Goal: Find specific page/section: Find specific page/section

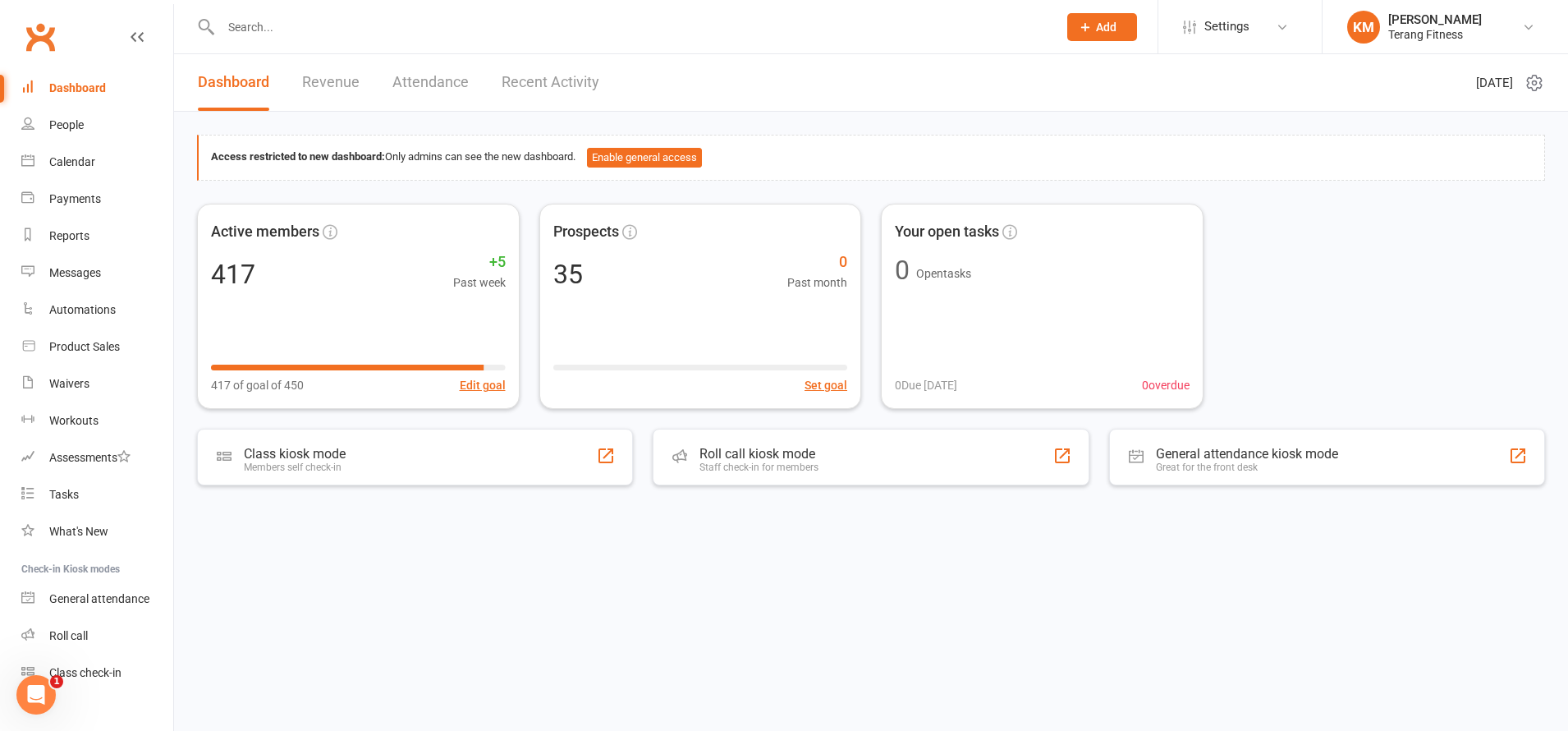
click at [297, 16] on input "text" at bounding box center [631, 27] width 830 height 23
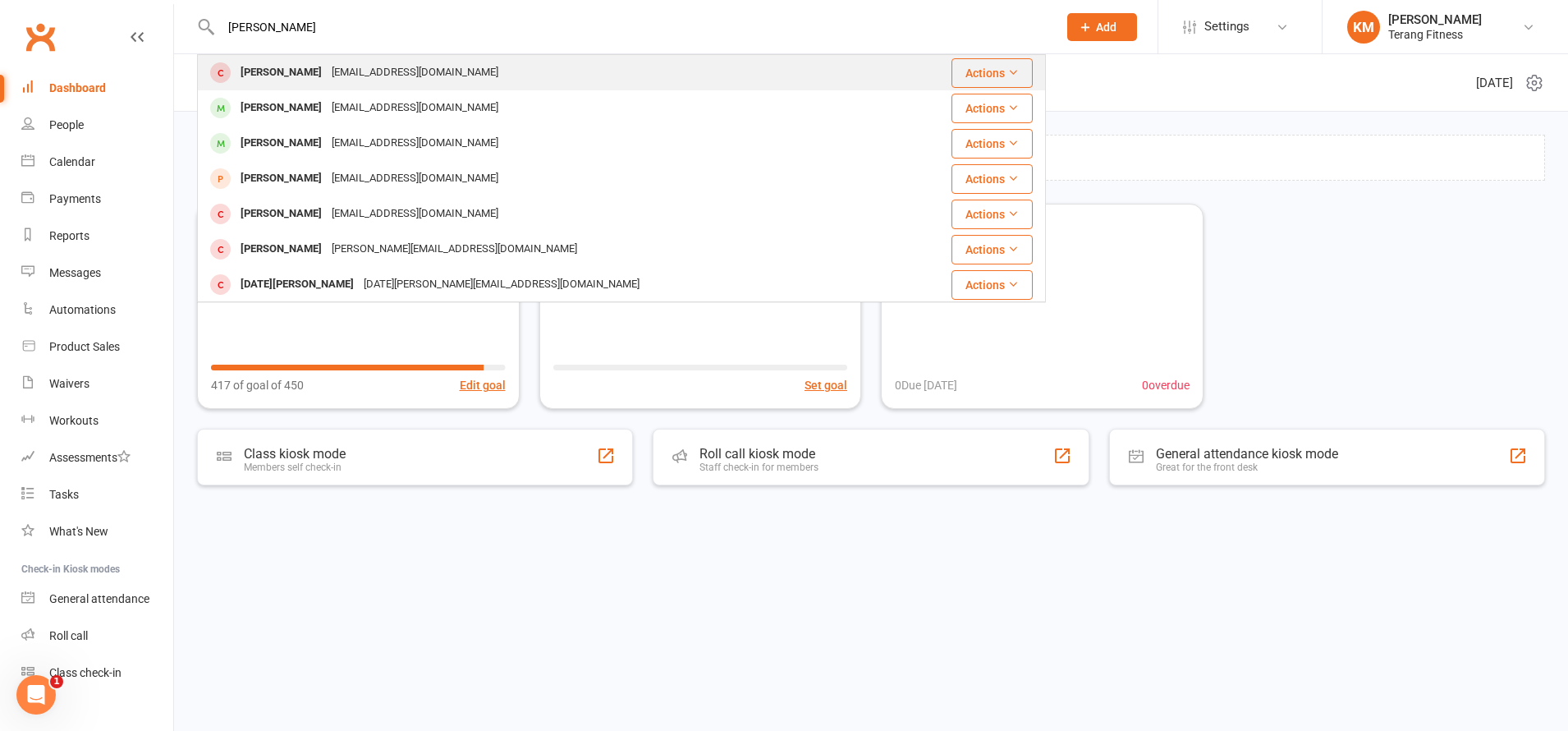
type input "[PERSON_NAME]"
click at [344, 65] on div "[EMAIL_ADDRESS][DOMAIN_NAME]" at bounding box center [414, 72] width 177 height 23
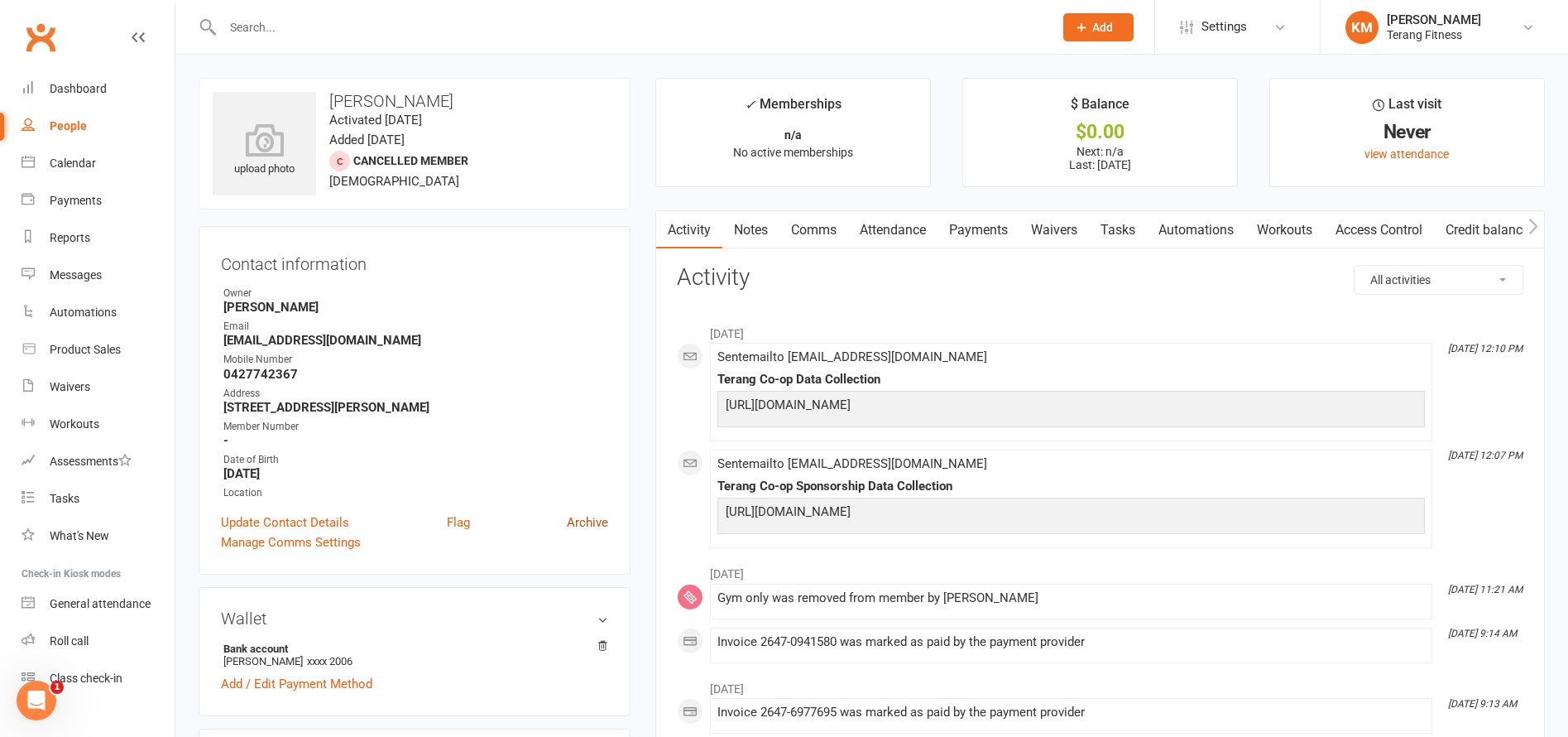
click at [587, 526] on link "Archive" at bounding box center [588, 522] width 41 height 20
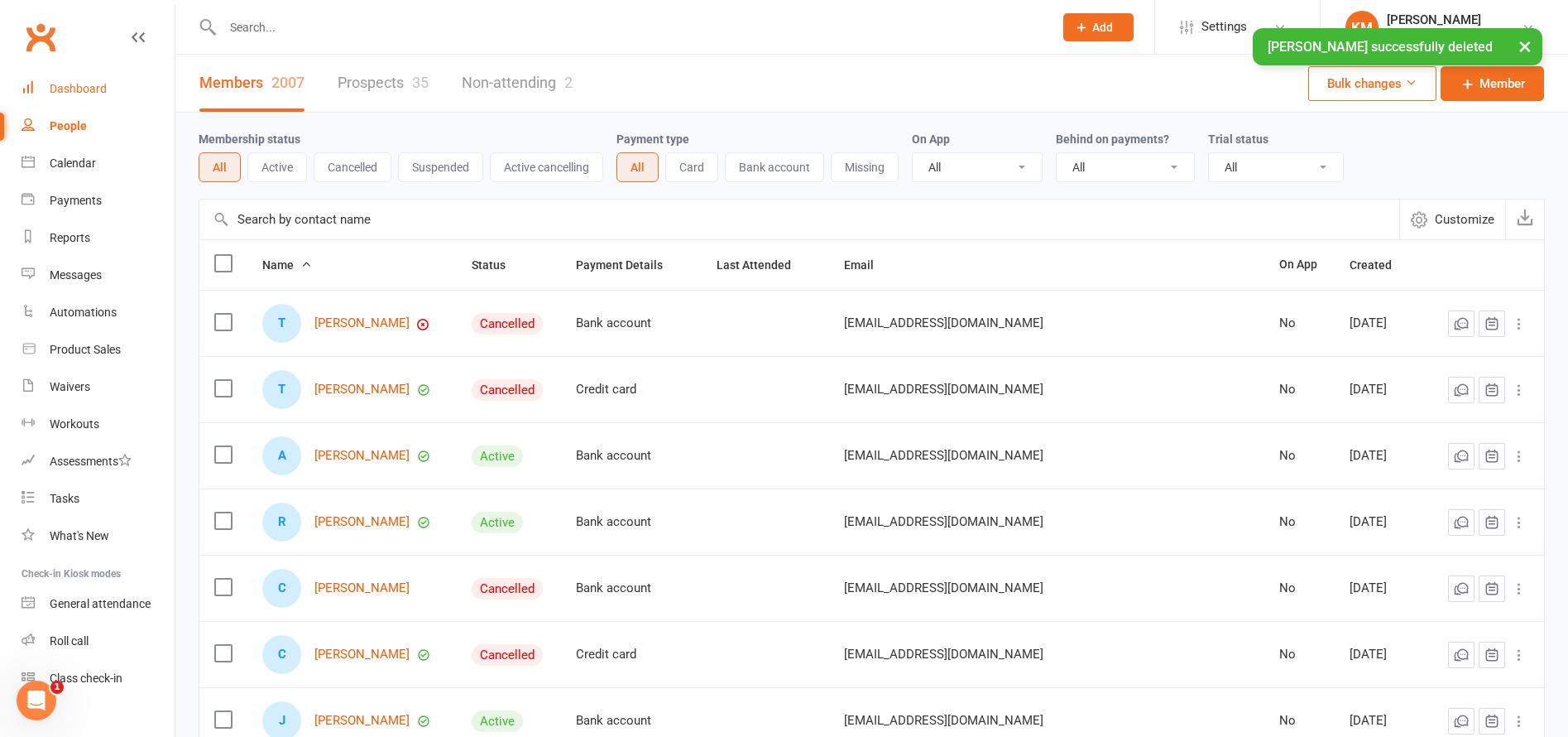
click at [74, 81] on link "Dashboard" at bounding box center [98, 90] width 153 height 38
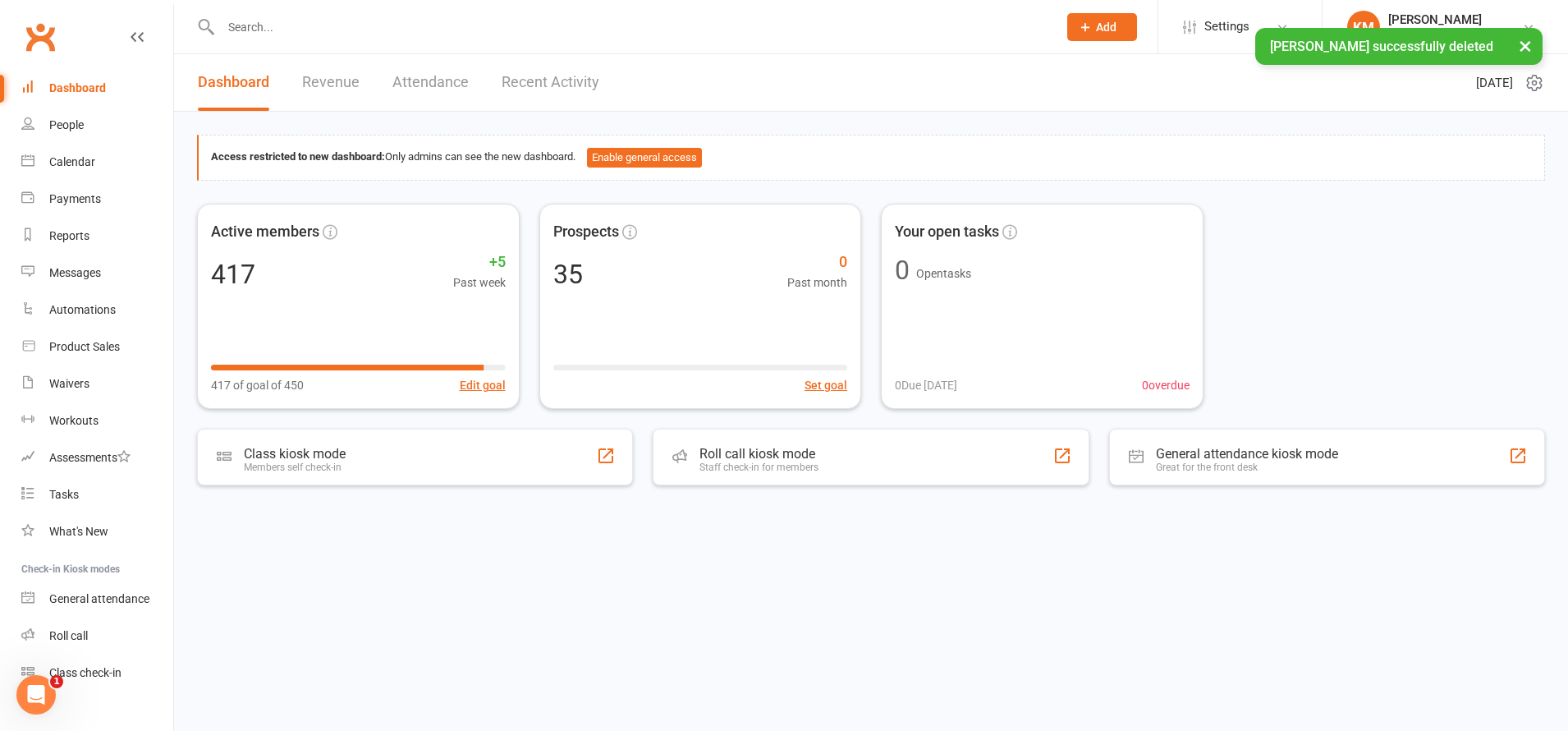
click at [277, 18] on input "text" at bounding box center [631, 27] width 830 height 23
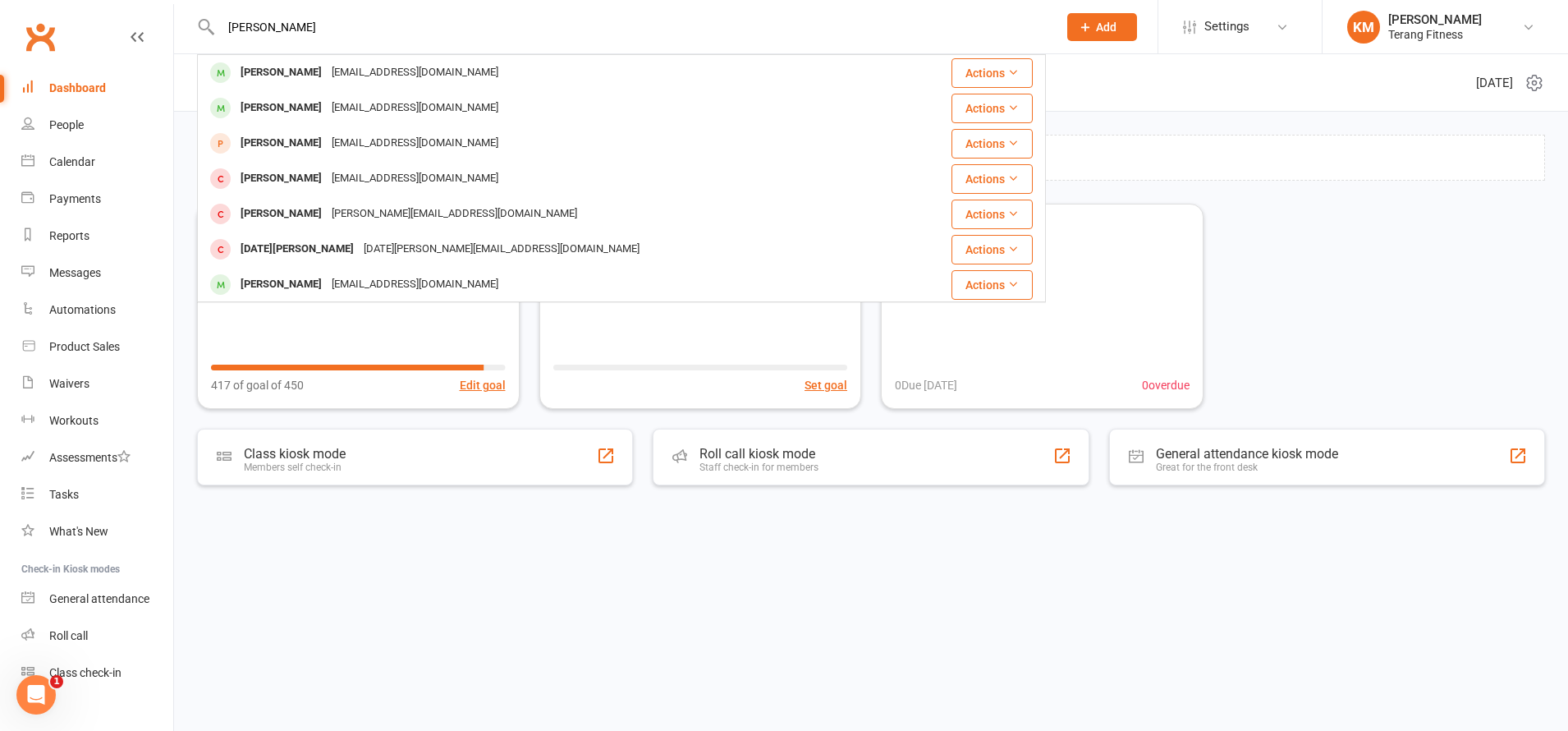
type input "[PERSON_NAME]"
click at [84, 83] on div "Dashboard" at bounding box center [78, 88] width 57 height 13
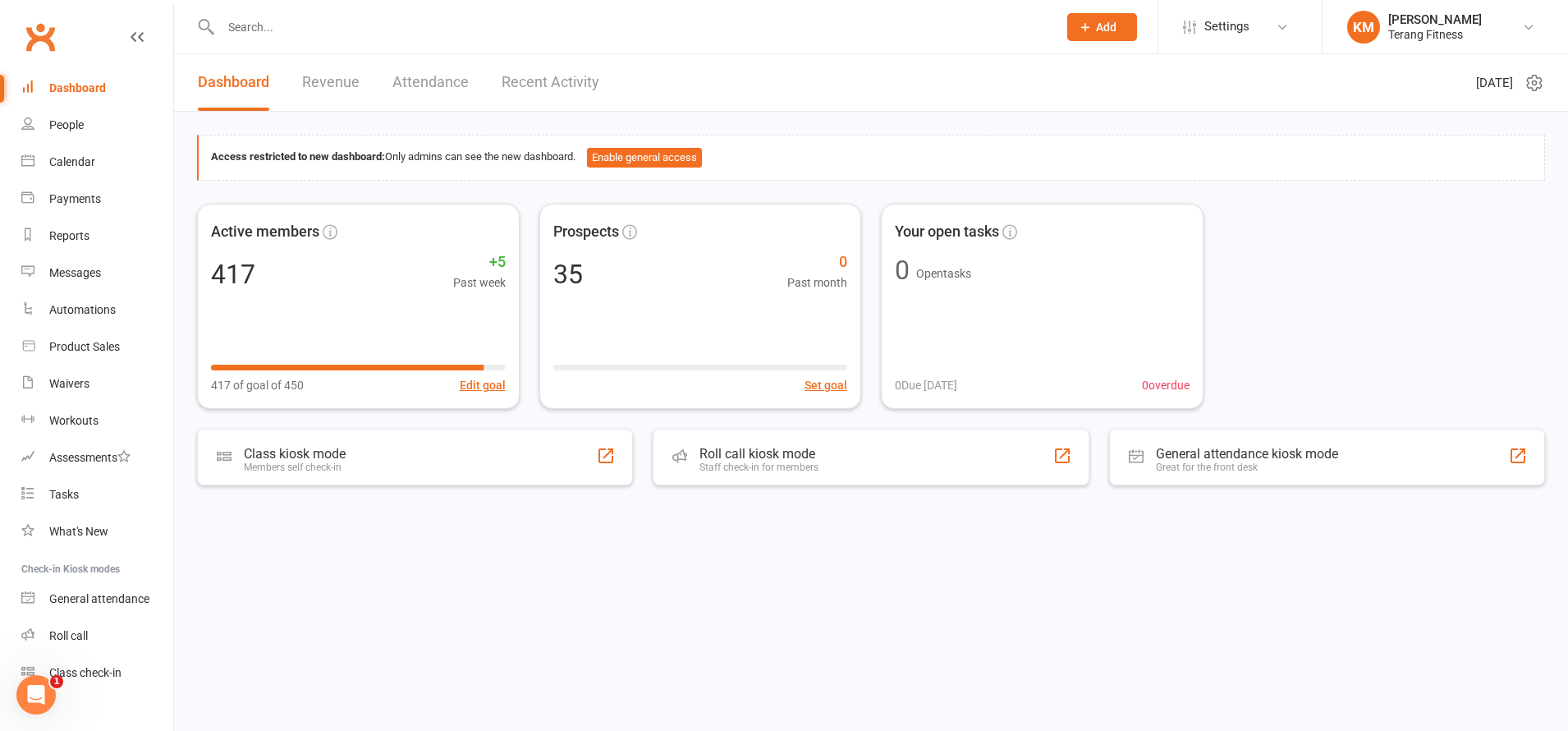
click at [82, 90] on div "Dashboard" at bounding box center [78, 88] width 57 height 13
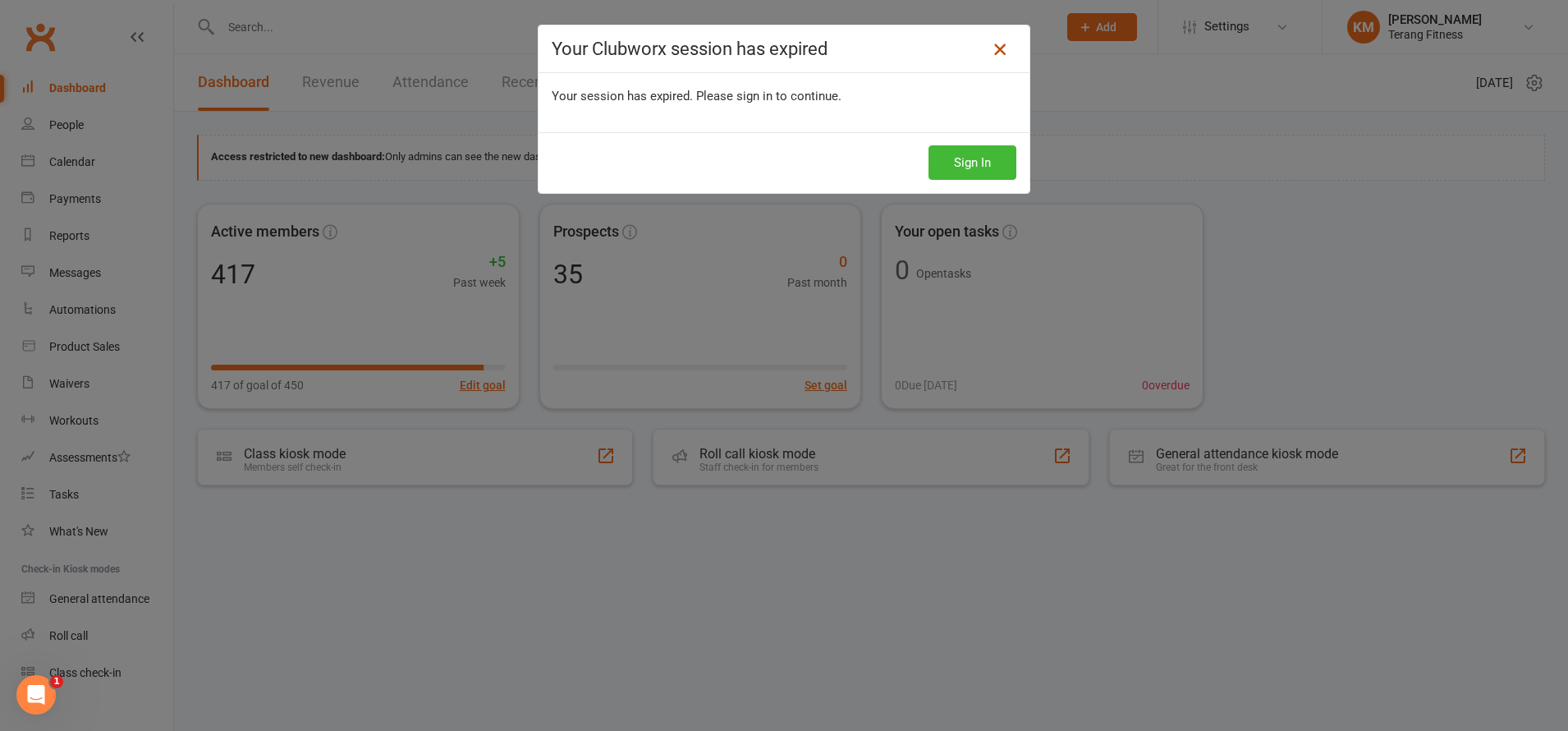
drag, startPoint x: 996, startPoint y: 54, endPoint x: 690, endPoint y: 0, distance: 310.7
click at [994, 52] on icon at bounding box center [1000, 49] width 20 height 20
